Goal: Task Accomplishment & Management: Complete application form

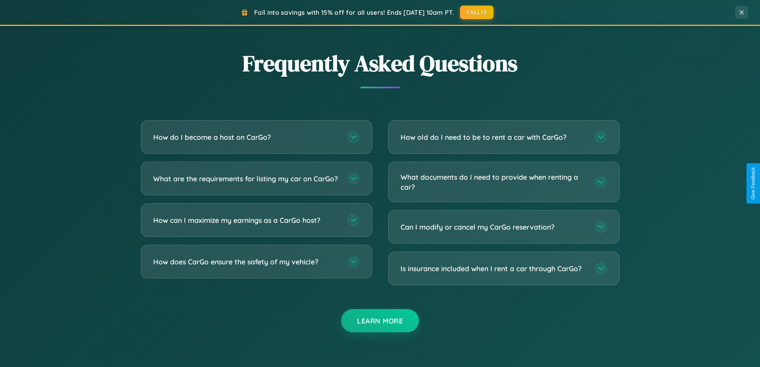
scroll to position [1535, 0]
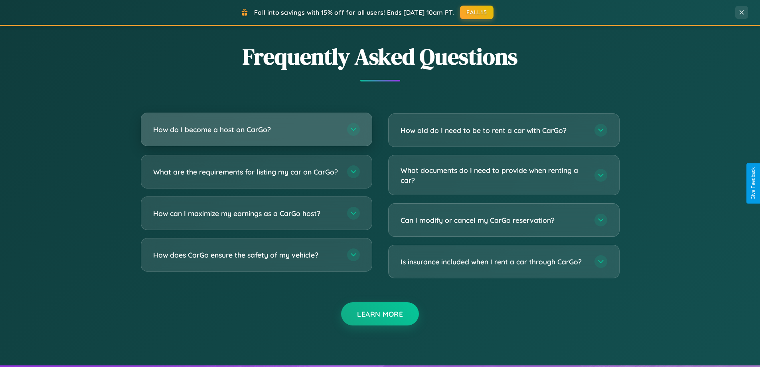
click at [256, 130] on h3 "How do I become a host on CarGo?" at bounding box center [246, 129] width 186 height 10
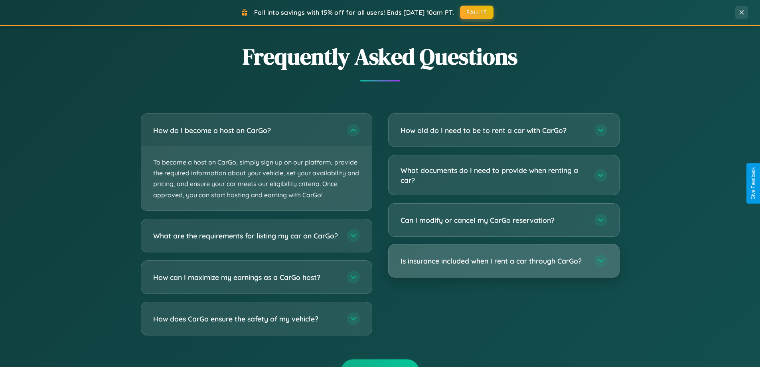
click at [503, 261] on h3 "Is insurance included when I rent a car through CarGo?" at bounding box center [494, 261] width 186 height 10
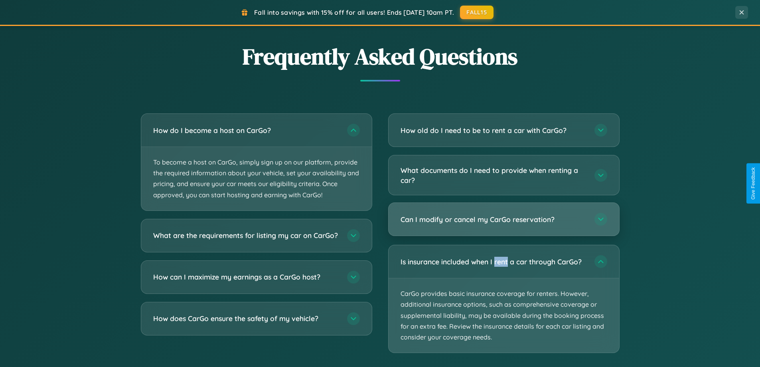
click at [503, 219] on h3 "Can I modify or cancel my CarGo reservation?" at bounding box center [494, 219] width 186 height 10
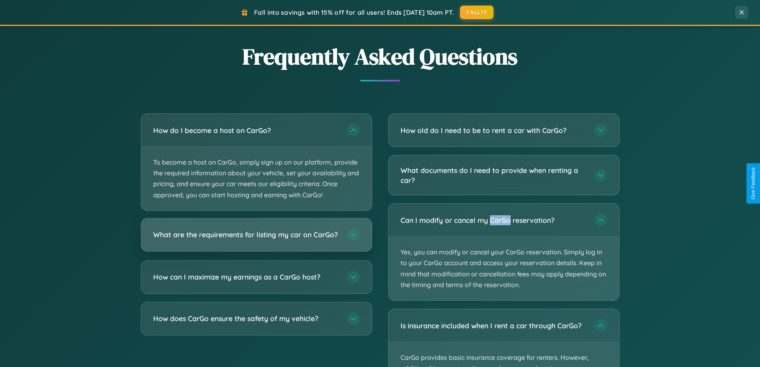
click at [256, 238] on h3 "What are the requirements for listing my car on CarGo?" at bounding box center [246, 234] width 186 height 10
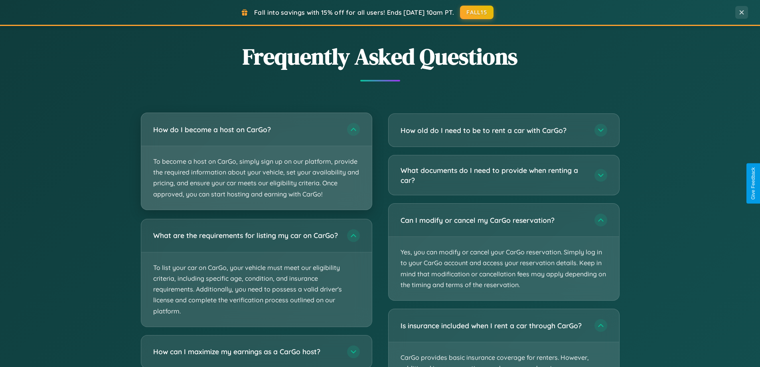
click at [256, 161] on p "To become a host on CarGo, simply sign up on our platform, provide the required…" at bounding box center [256, 177] width 231 height 63
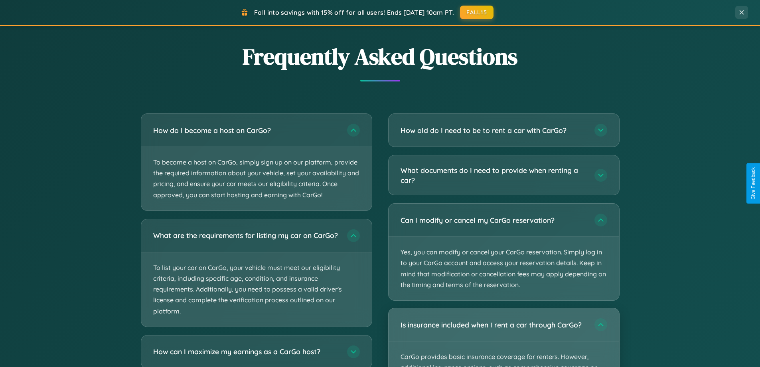
click at [503, 337] on div "Is insurance included when I rent a car through CarGo?" at bounding box center [504, 324] width 231 height 33
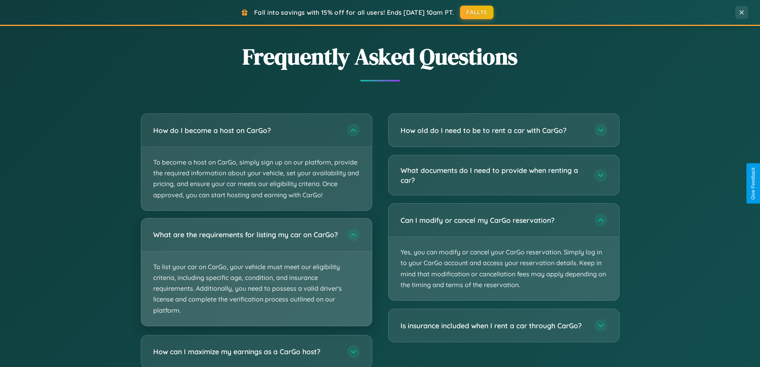
click at [256, 275] on p "To list your car on CarGo, your vehicle must meet our eligibility criteria, inc…" at bounding box center [256, 288] width 231 height 74
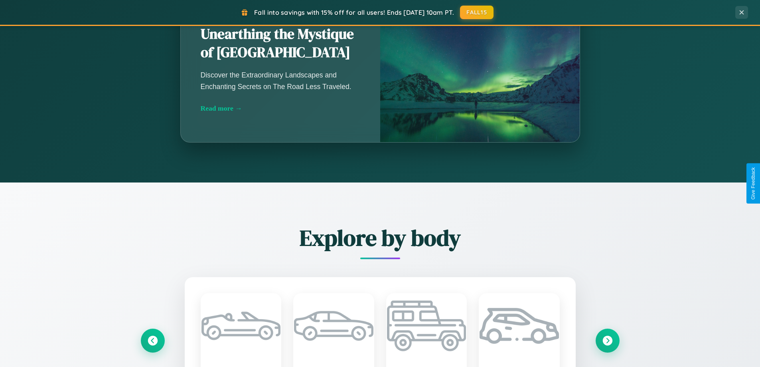
scroll to position [549, 0]
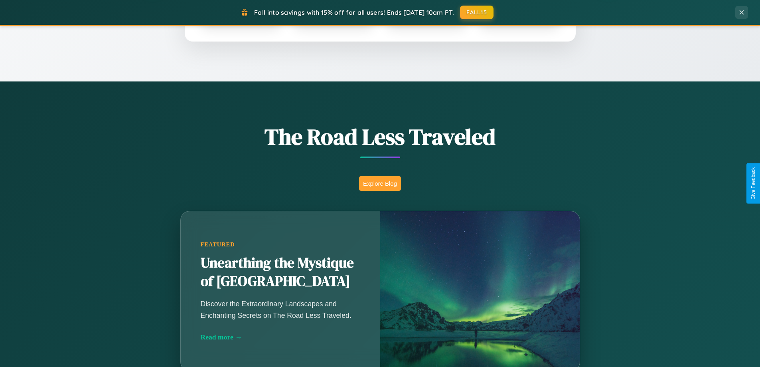
click at [380, 183] on button "Explore Blog" at bounding box center [380, 183] width 42 height 15
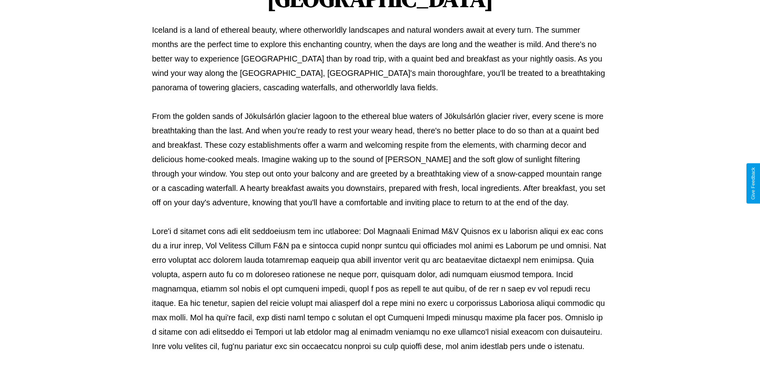
scroll to position [258, 0]
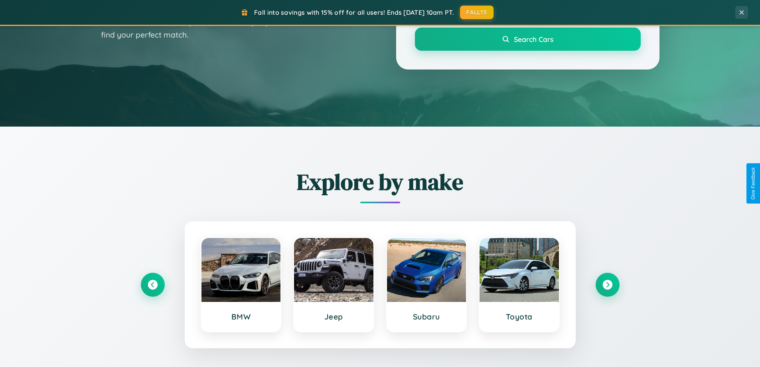
scroll to position [344, 0]
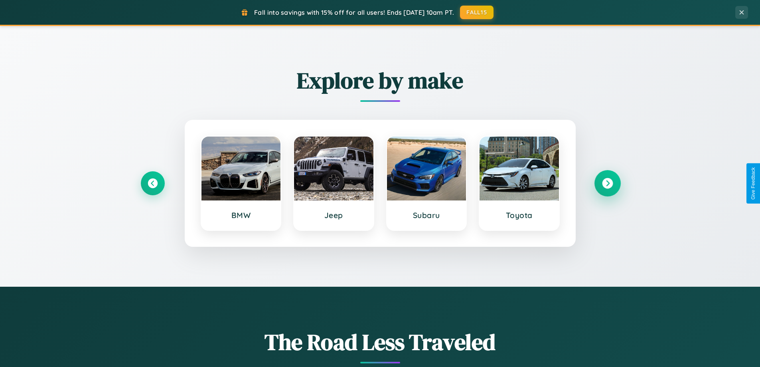
click at [607, 183] on icon at bounding box center [607, 183] width 11 height 11
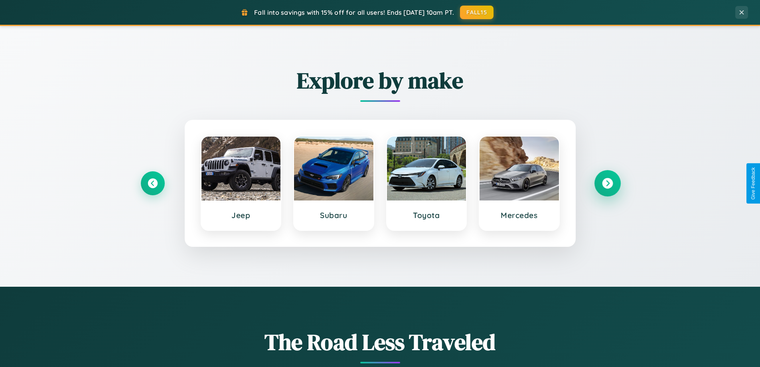
click at [607, 183] on icon at bounding box center [607, 183] width 11 height 11
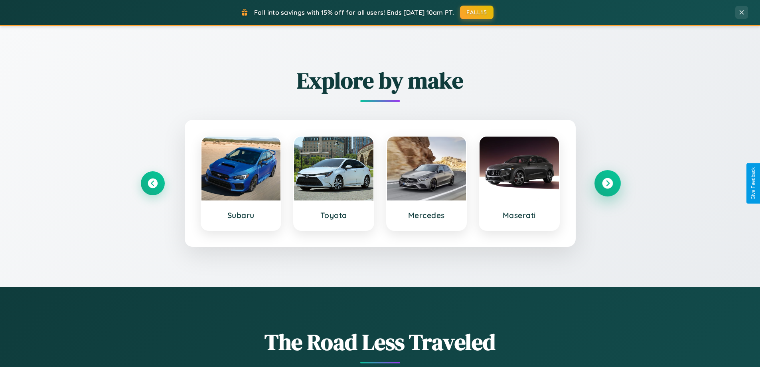
click at [607, 183] on icon at bounding box center [607, 183] width 11 height 11
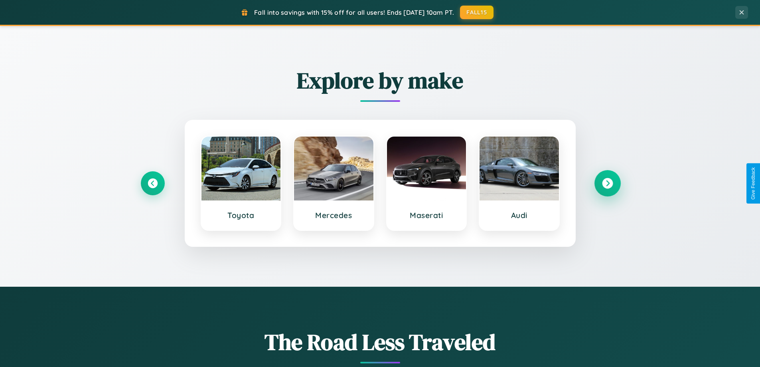
click at [607, 183] on icon at bounding box center [607, 183] width 11 height 11
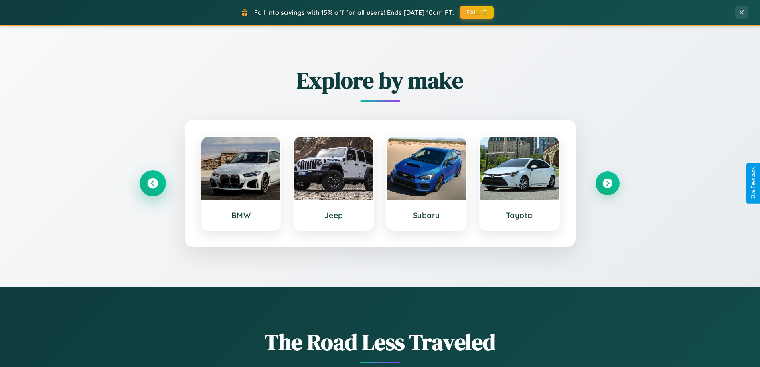
click at [152, 183] on icon at bounding box center [152, 183] width 11 height 11
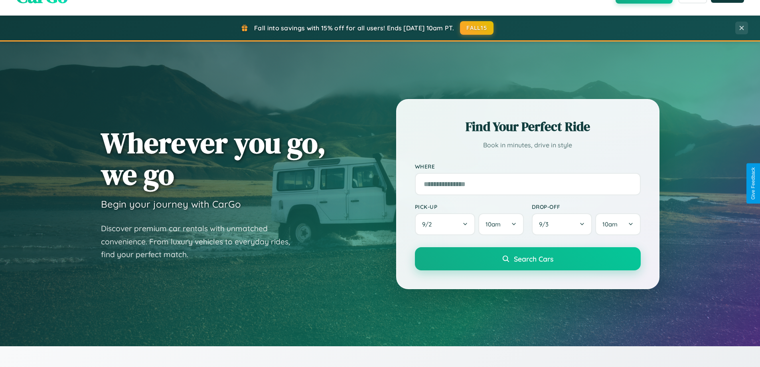
scroll to position [0, 0]
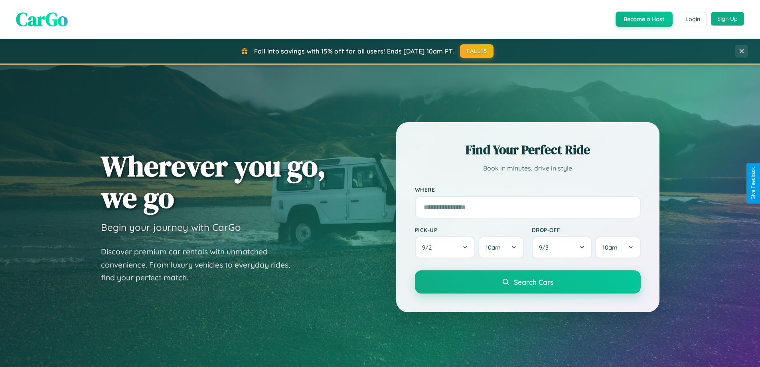
click at [727, 19] on button "Sign Up" at bounding box center [727, 19] width 33 height 14
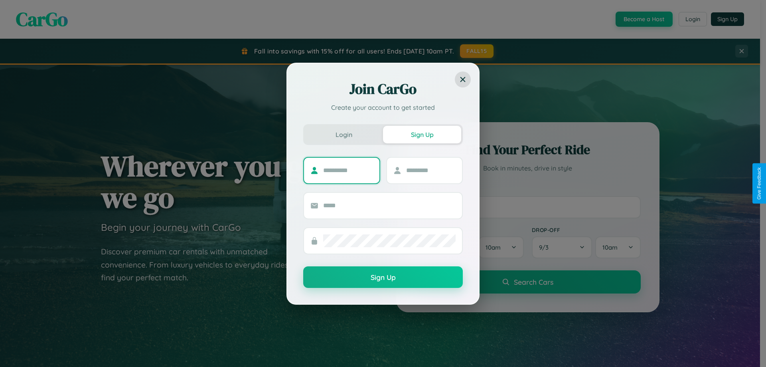
click at [348, 170] on input "text" at bounding box center [348, 170] width 50 height 13
type input "*********"
click at [430, 170] on input "text" at bounding box center [431, 170] width 50 height 13
type input "******"
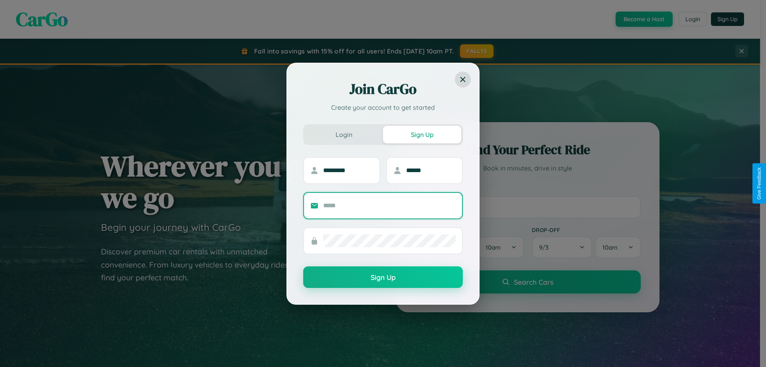
click at [389, 205] on input "text" at bounding box center [389, 205] width 132 height 13
type input "**********"
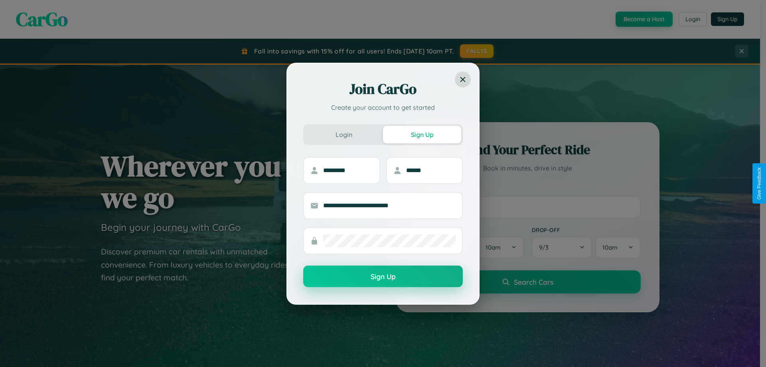
click at [383, 276] on button "Sign Up" at bounding box center [383, 276] width 160 height 22
